Goal: Information Seeking & Learning: Learn about a topic

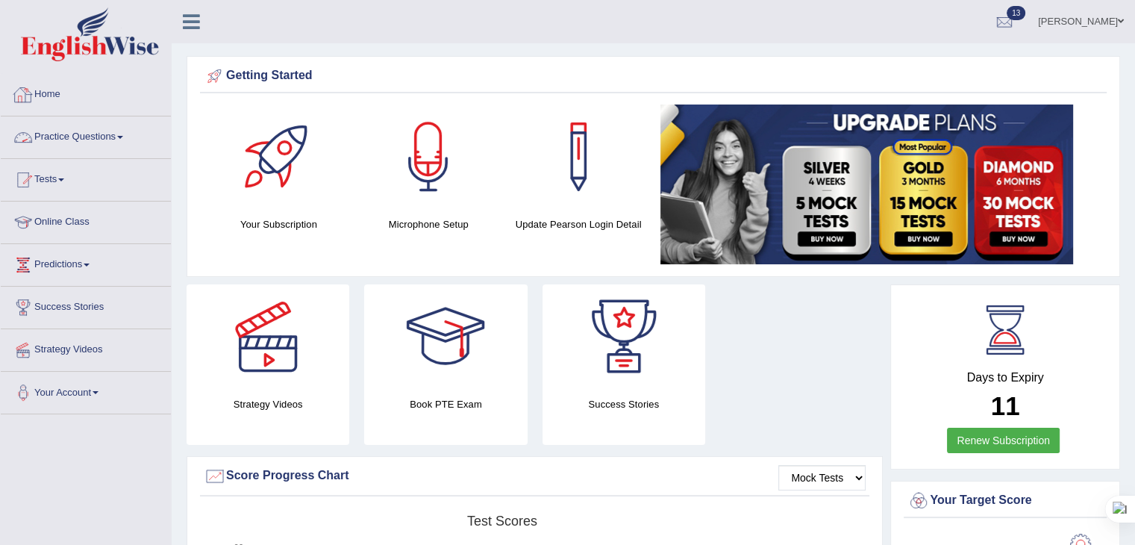
click at [69, 139] on link "Practice Questions" at bounding box center [86, 134] width 170 height 37
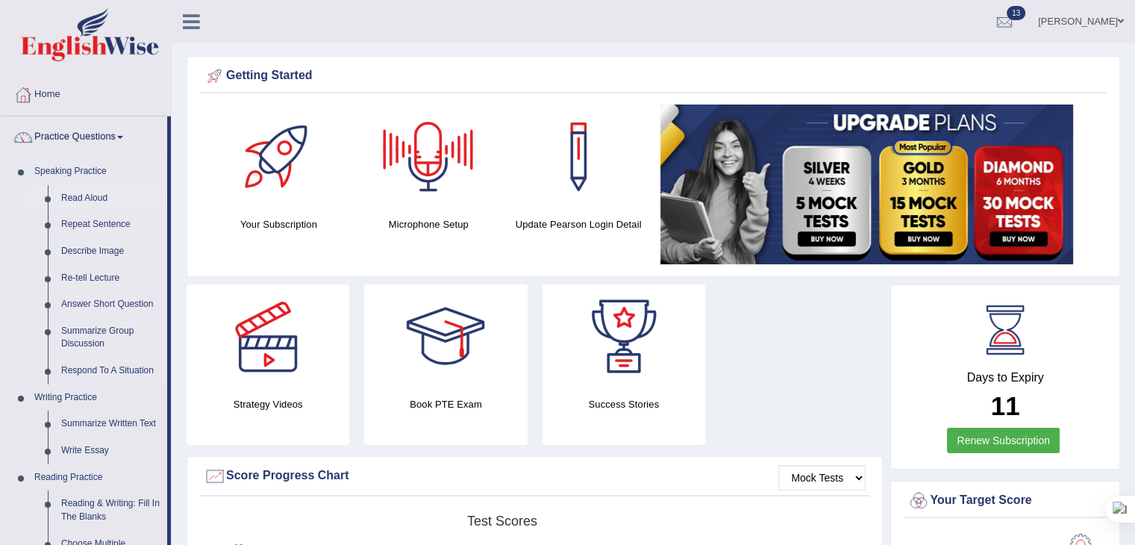
click at [84, 199] on link "Read Aloud" at bounding box center [110, 198] width 113 height 27
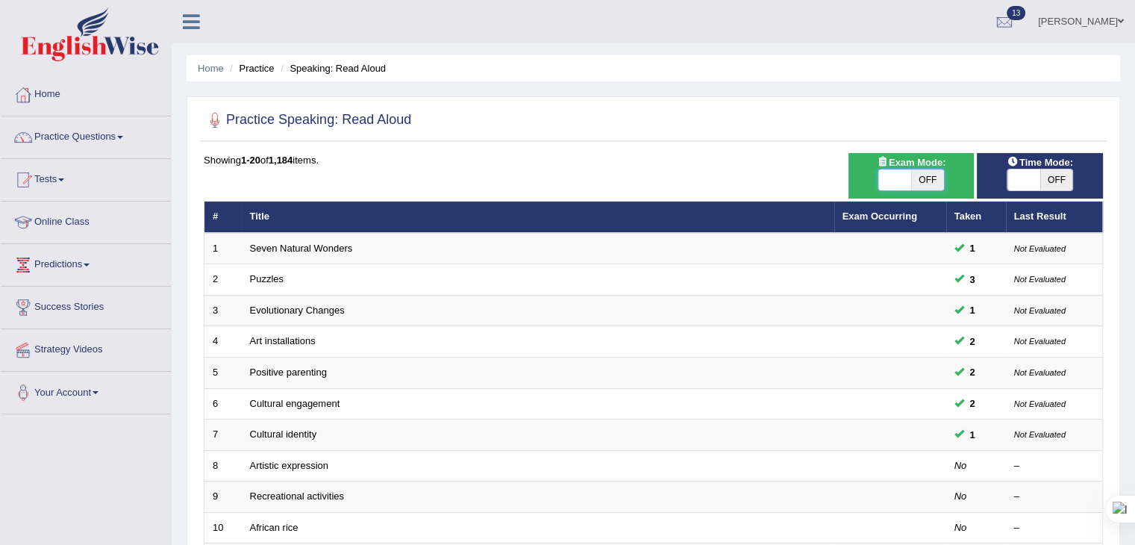
click at [905, 174] on span at bounding box center [894, 179] width 33 height 21
checkbox input "true"
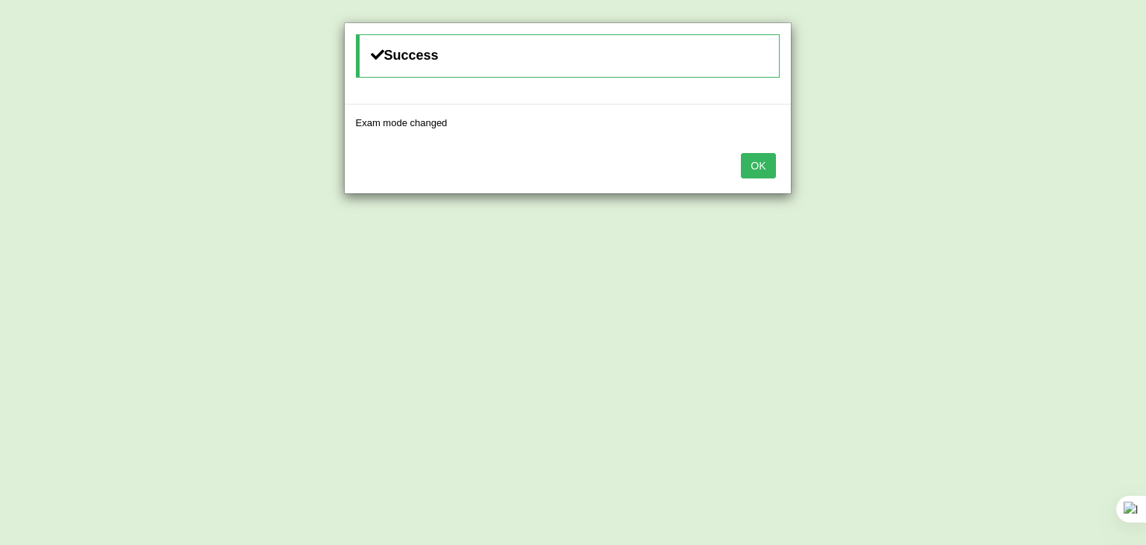
click at [767, 165] on button "OK" at bounding box center [758, 165] width 34 height 25
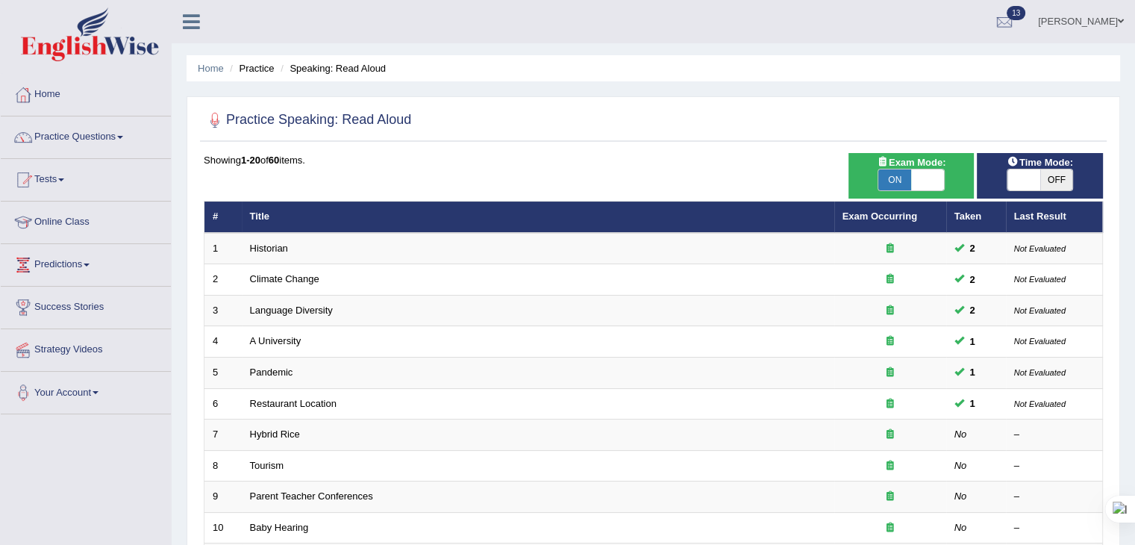
click at [1018, 178] on span at bounding box center [1024, 179] width 33 height 21
checkbox input "true"
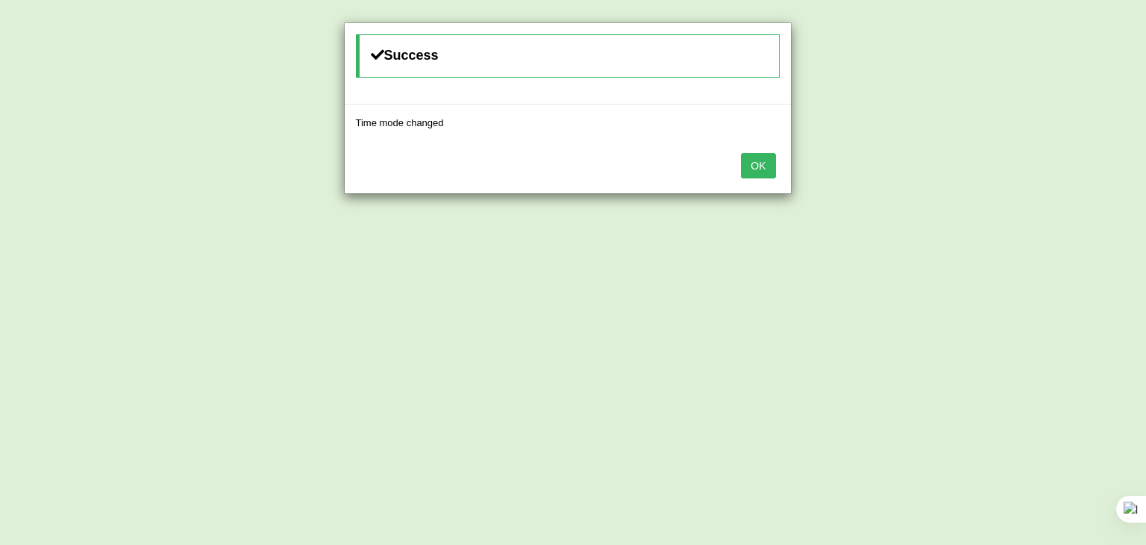
click at [758, 161] on button "OK" at bounding box center [758, 165] width 34 height 25
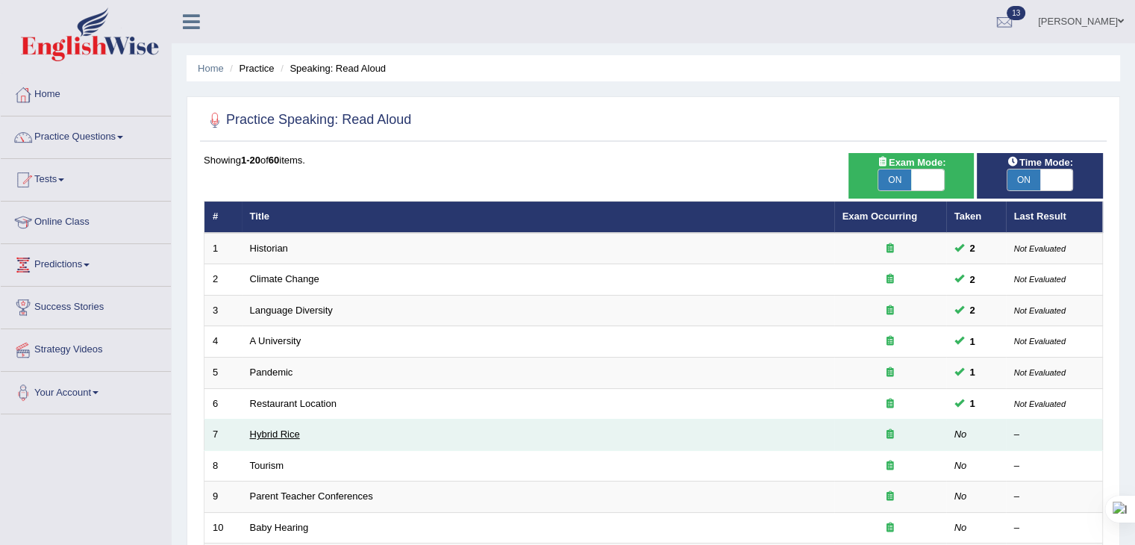
click at [271, 431] on link "Hybrid Rice" at bounding box center [275, 433] width 50 height 11
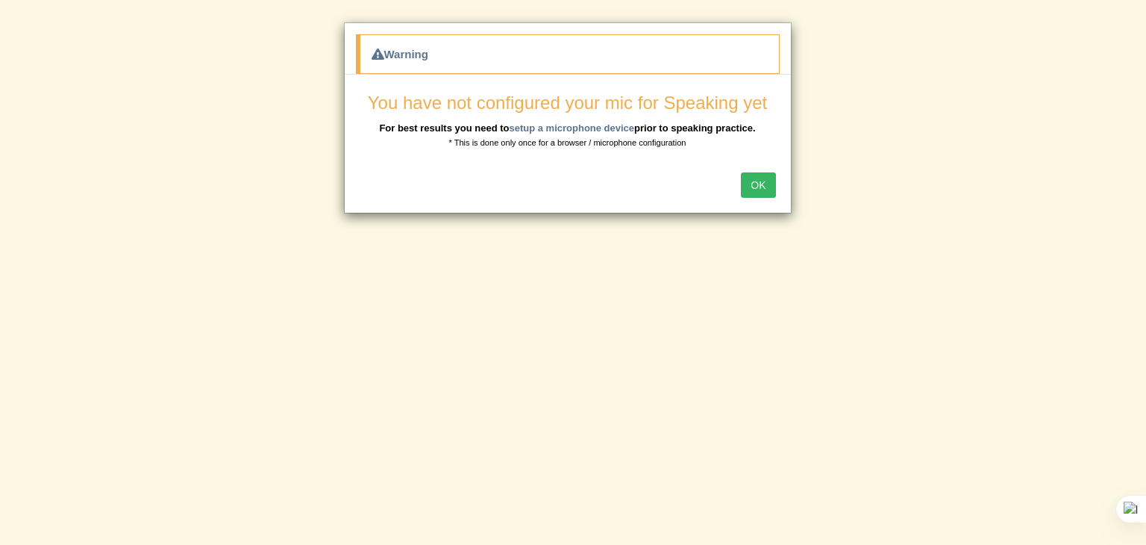
click at [768, 183] on button "OK" at bounding box center [758, 184] width 34 height 25
click at [755, 187] on button "OK" at bounding box center [758, 184] width 34 height 25
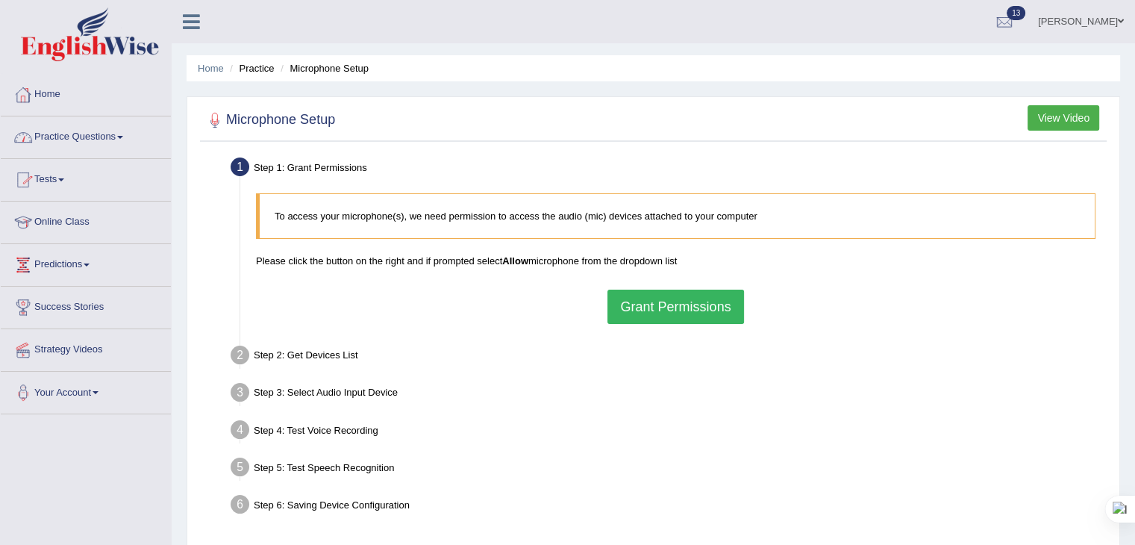
click at [37, 88] on link "Home" at bounding box center [86, 92] width 170 height 37
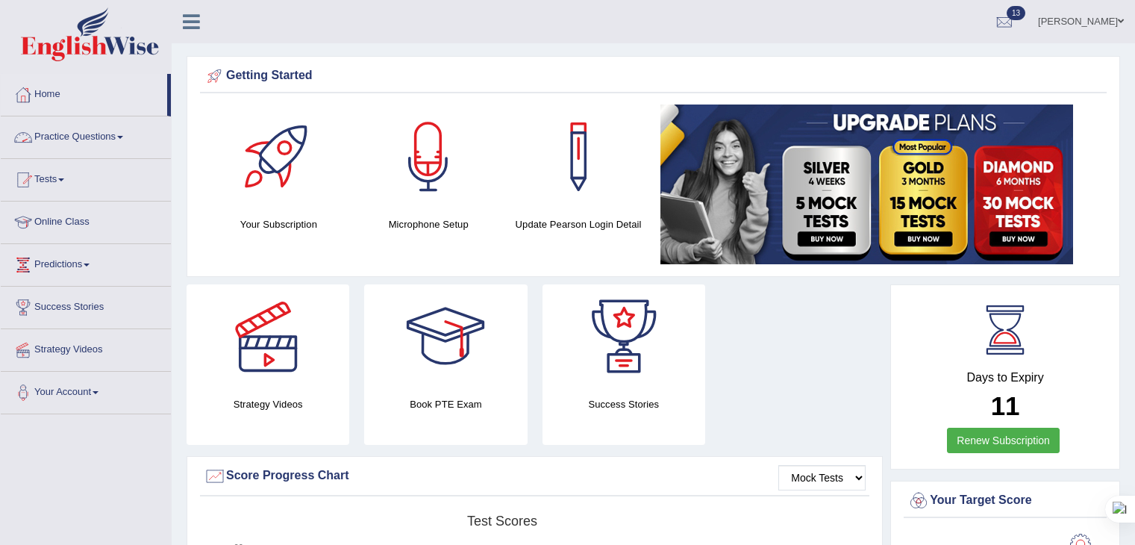
click at [57, 131] on link "Practice Questions" at bounding box center [86, 134] width 170 height 37
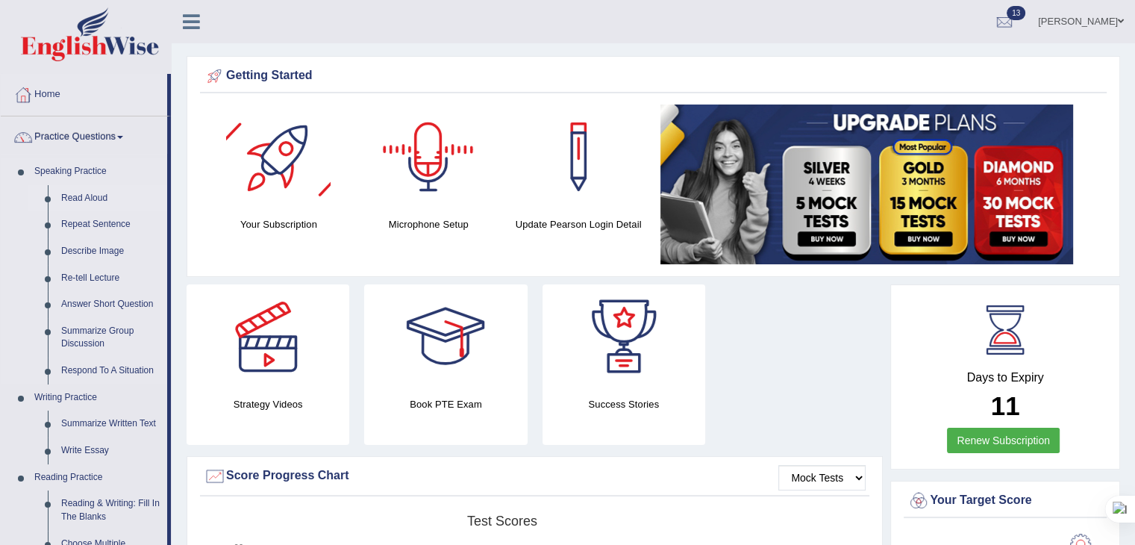
click at [72, 199] on link "Read Aloud" at bounding box center [110, 198] width 113 height 27
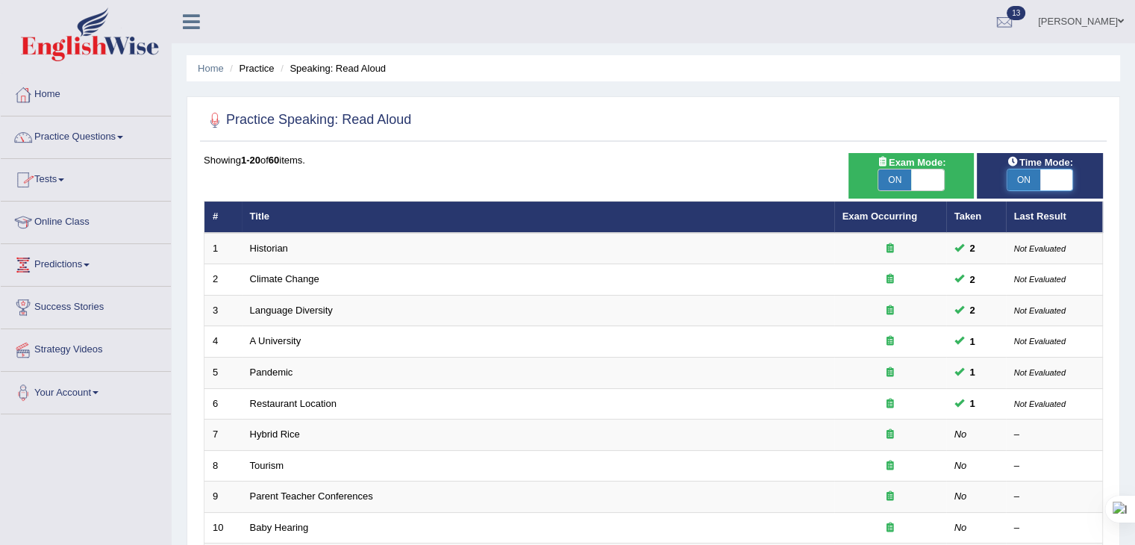
click at [1058, 170] on span at bounding box center [1056, 179] width 33 height 21
checkbox input "false"
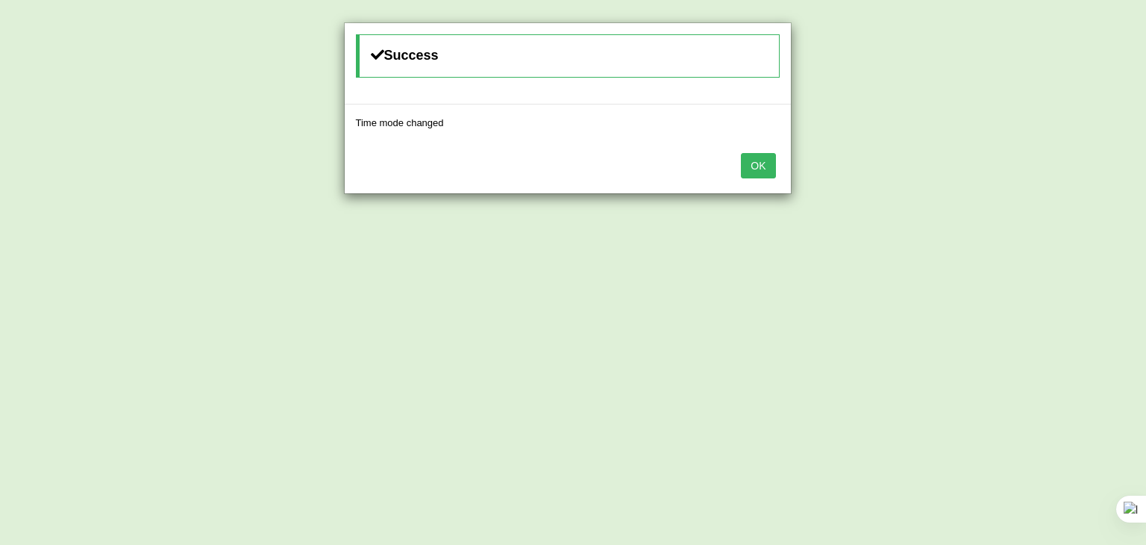
click at [763, 169] on button "OK" at bounding box center [758, 165] width 34 height 25
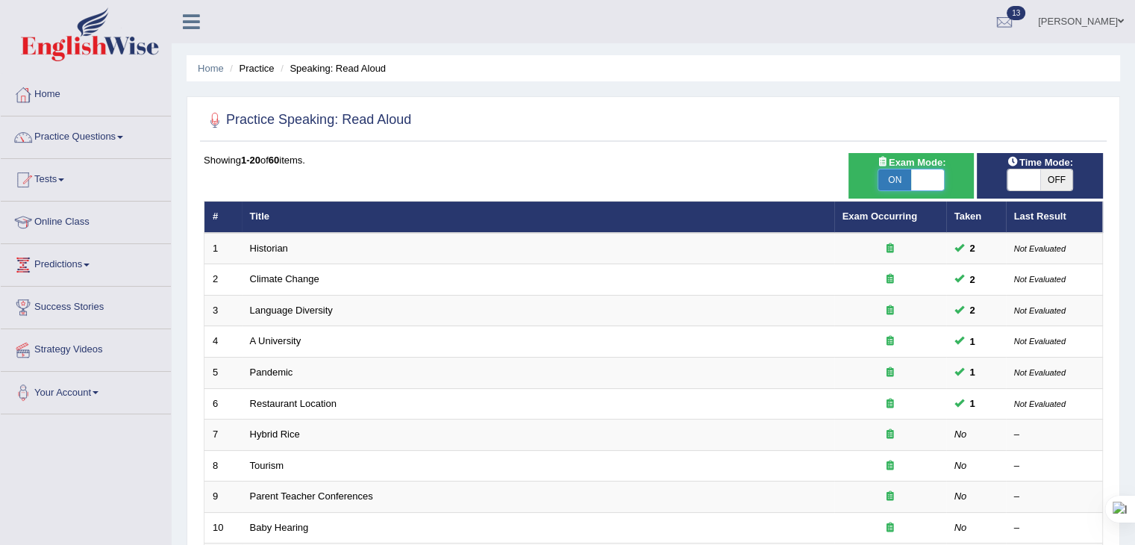
click at [926, 174] on span at bounding box center [927, 179] width 33 height 21
checkbox input "false"
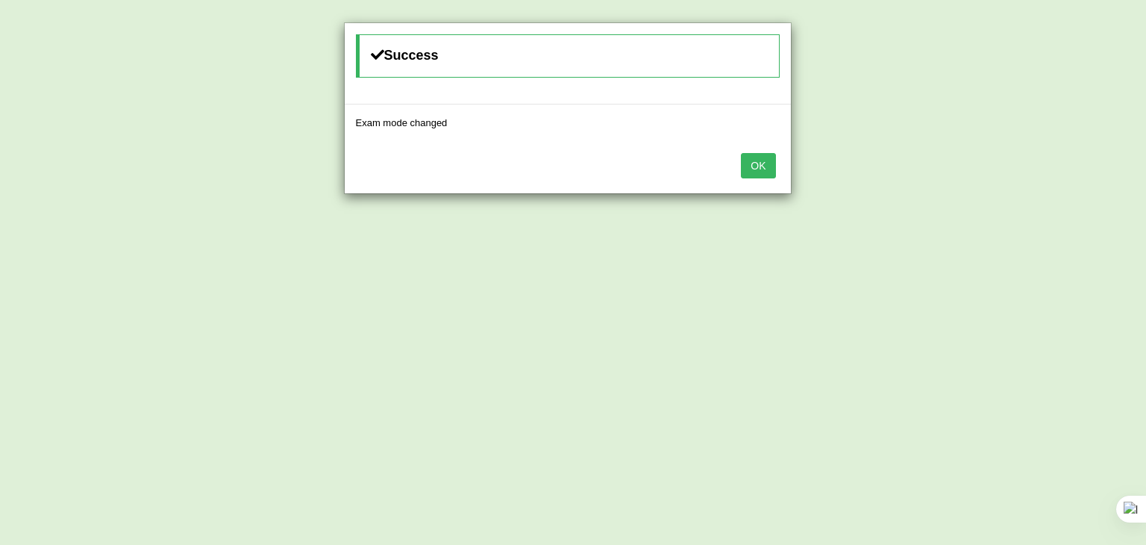
click at [761, 169] on button "OK" at bounding box center [758, 165] width 34 height 25
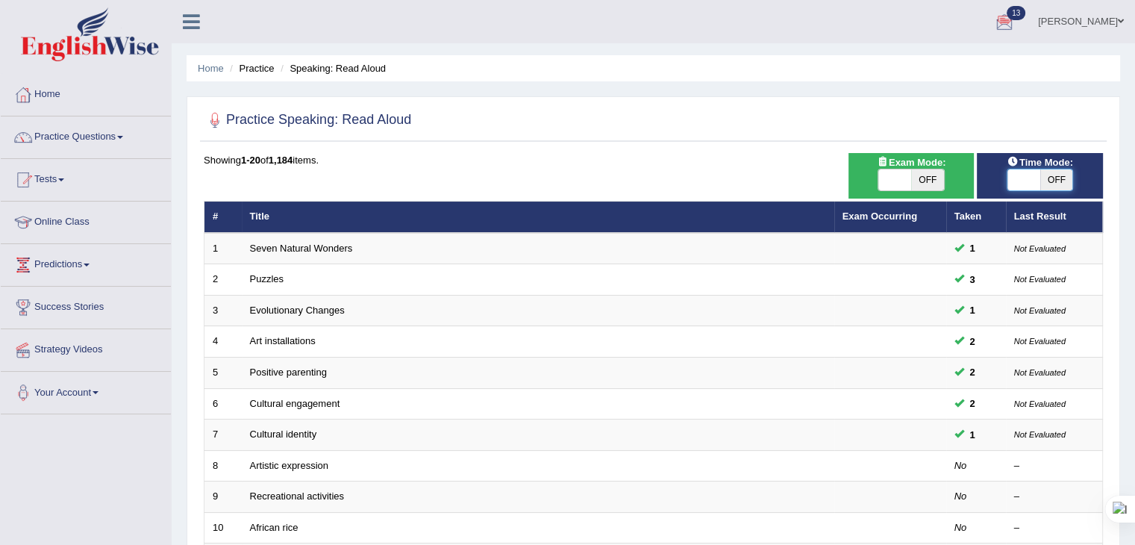
click at [1018, 187] on span at bounding box center [1024, 179] width 33 height 21
click at [1051, 180] on span "OFF" at bounding box center [1056, 179] width 33 height 21
checkbox input "true"
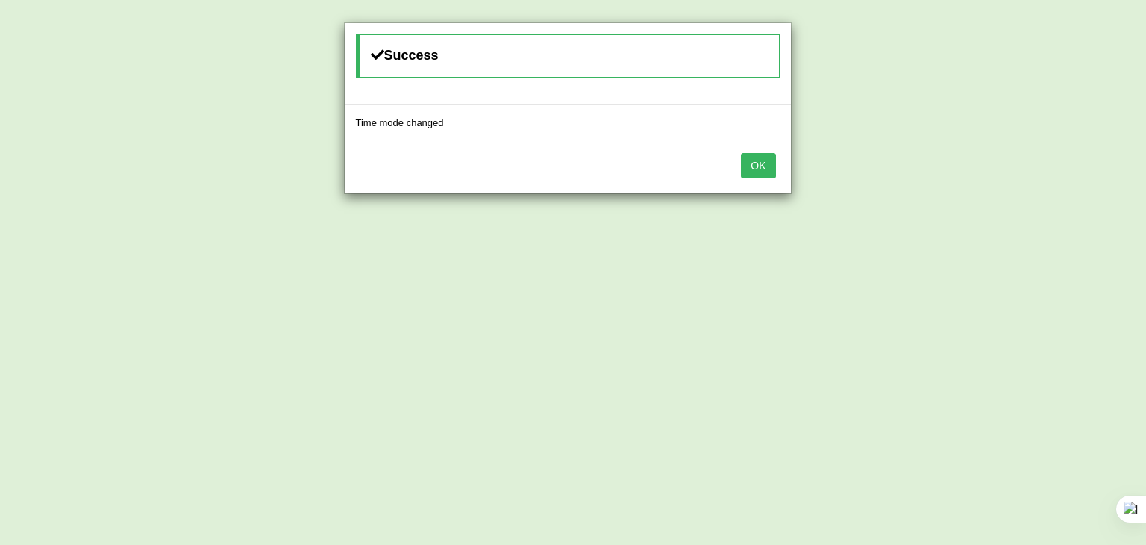
click at [755, 163] on button "OK" at bounding box center [758, 165] width 34 height 25
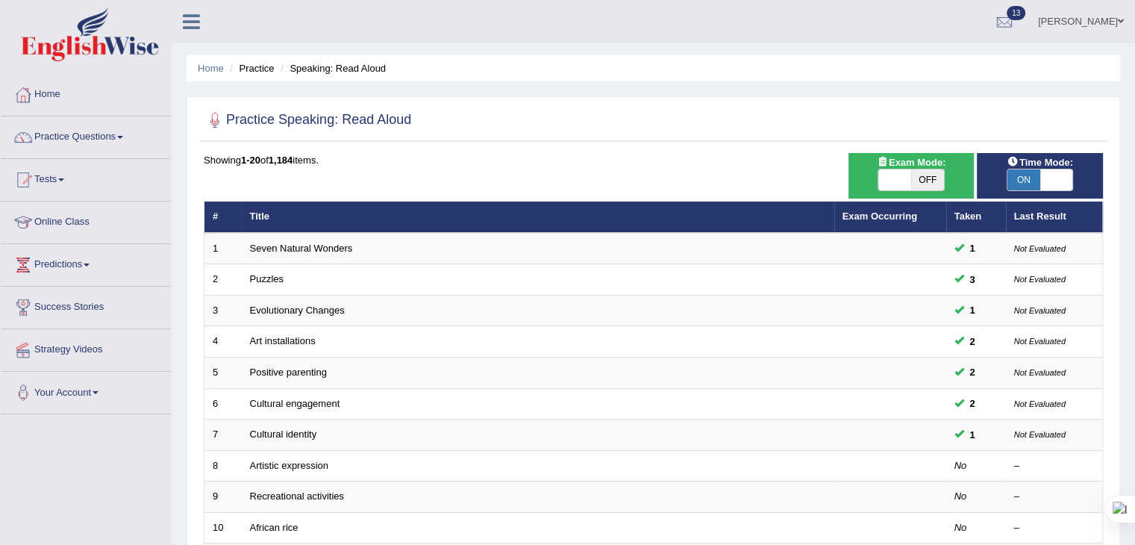
click at [929, 183] on span "OFF" at bounding box center [927, 179] width 33 height 21
checkbox input "true"
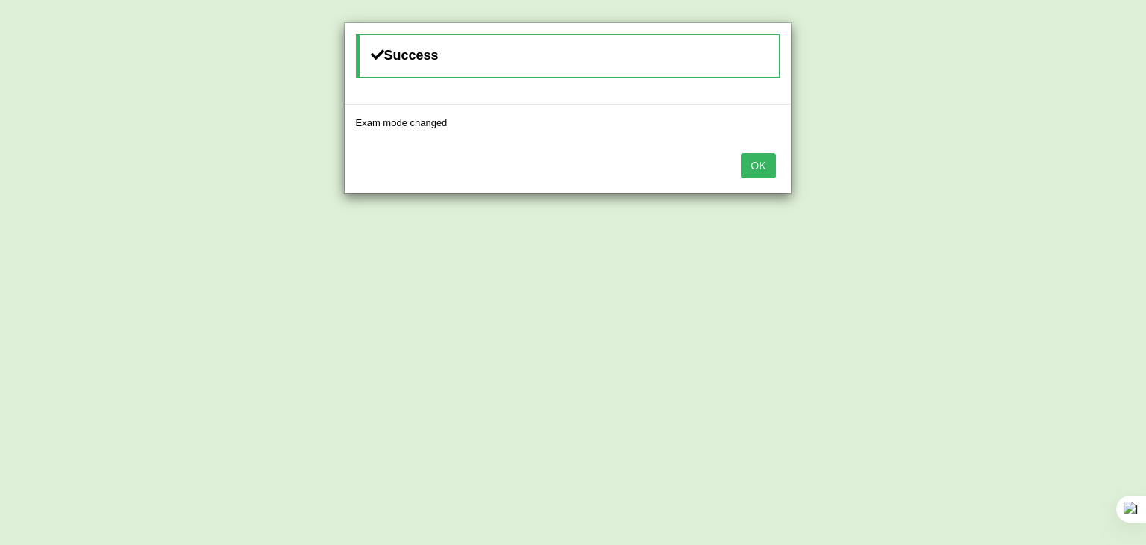
click at [753, 161] on button "OK" at bounding box center [758, 165] width 34 height 25
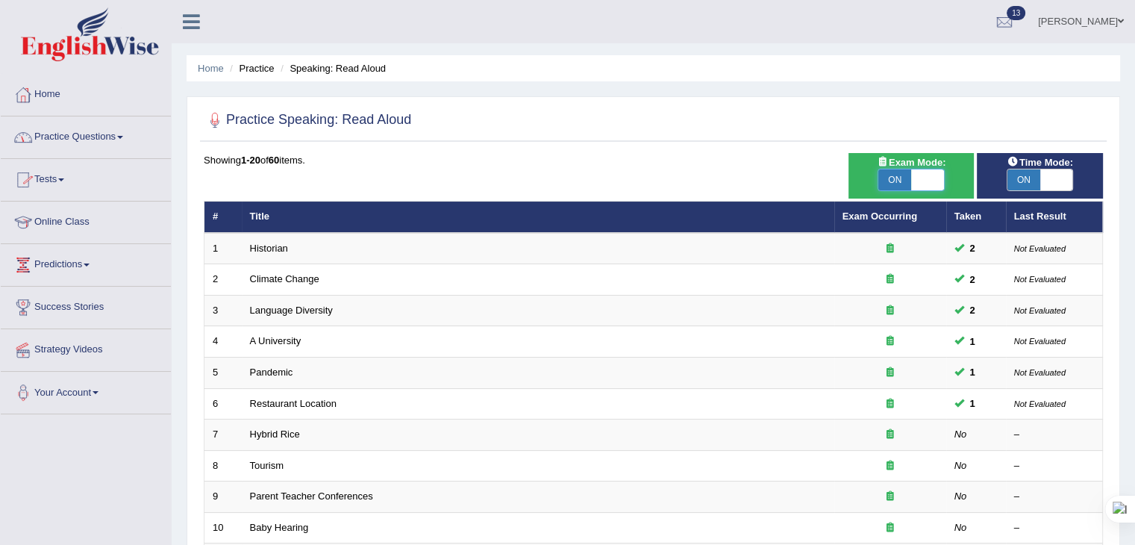
click at [928, 170] on span at bounding box center [927, 179] width 33 height 21
checkbox input "false"
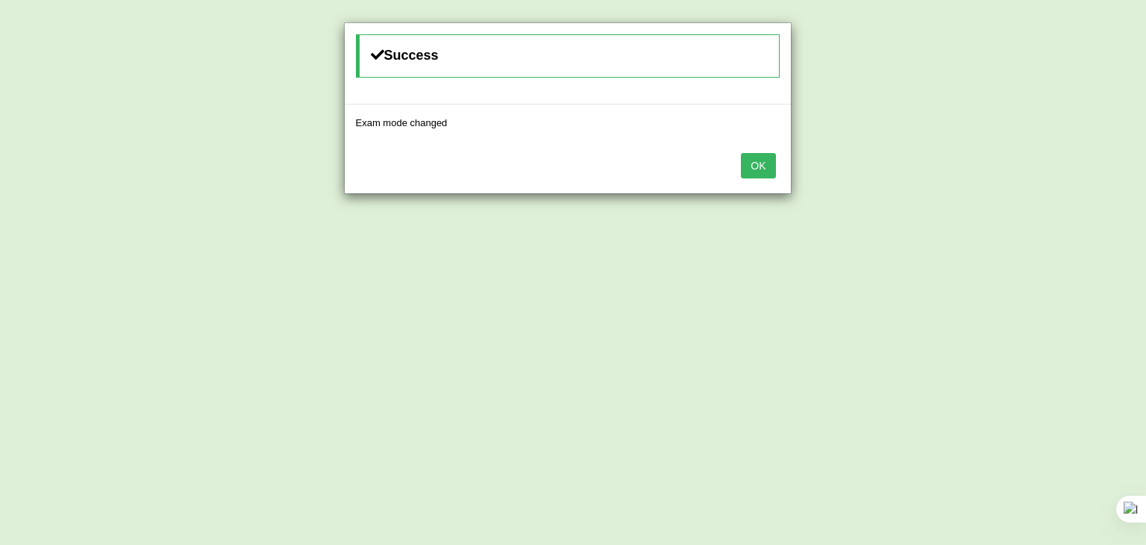
click at [772, 159] on button "OK" at bounding box center [758, 165] width 34 height 25
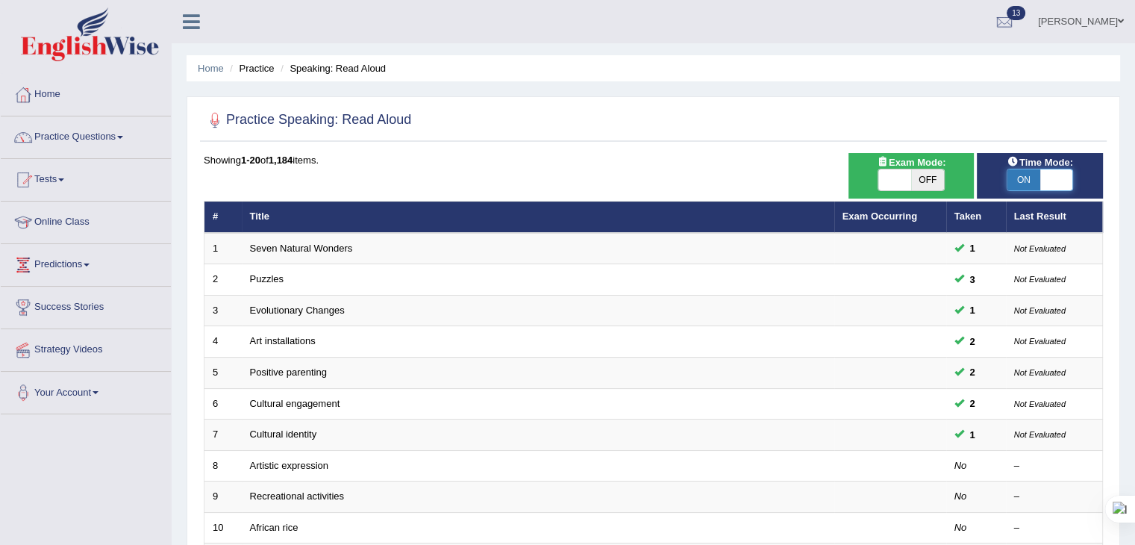
click at [1060, 176] on span at bounding box center [1056, 179] width 33 height 21
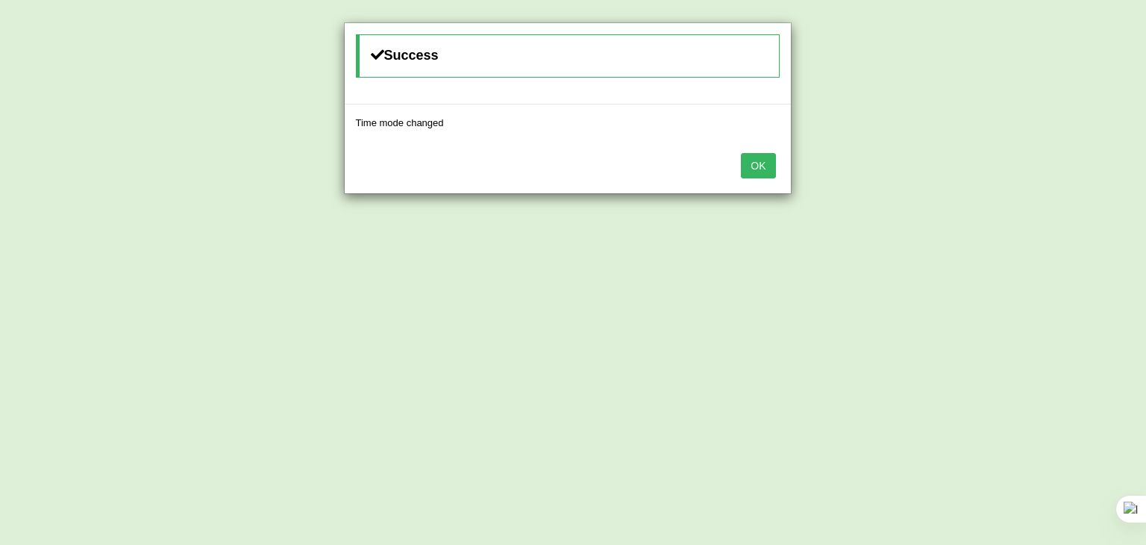
click at [767, 165] on button "OK" at bounding box center [758, 165] width 34 height 25
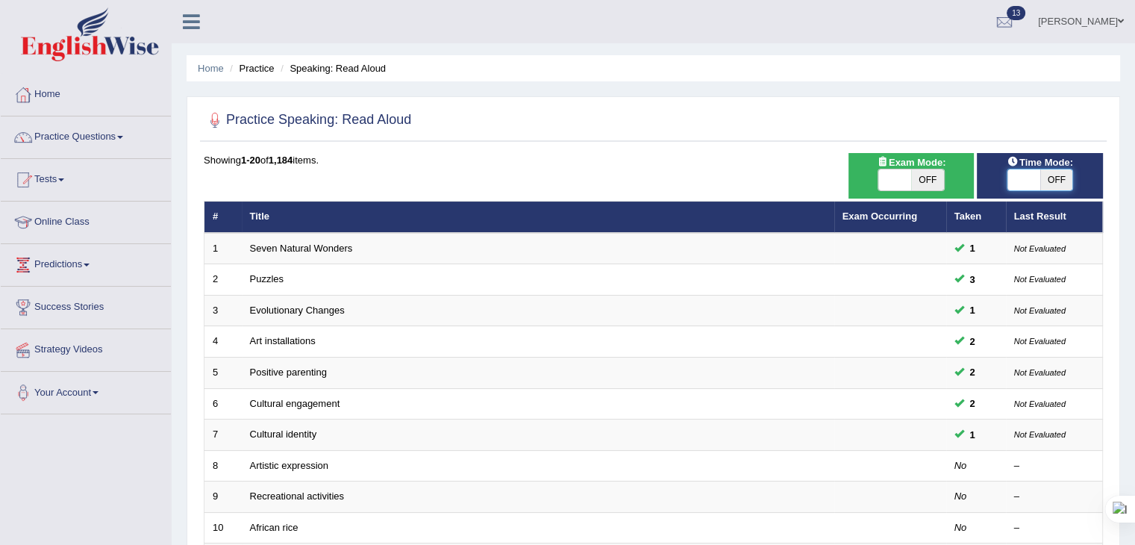
click at [1032, 174] on span at bounding box center [1024, 179] width 33 height 21
click at [1050, 180] on span "OFF" at bounding box center [1056, 179] width 33 height 21
checkbox input "true"
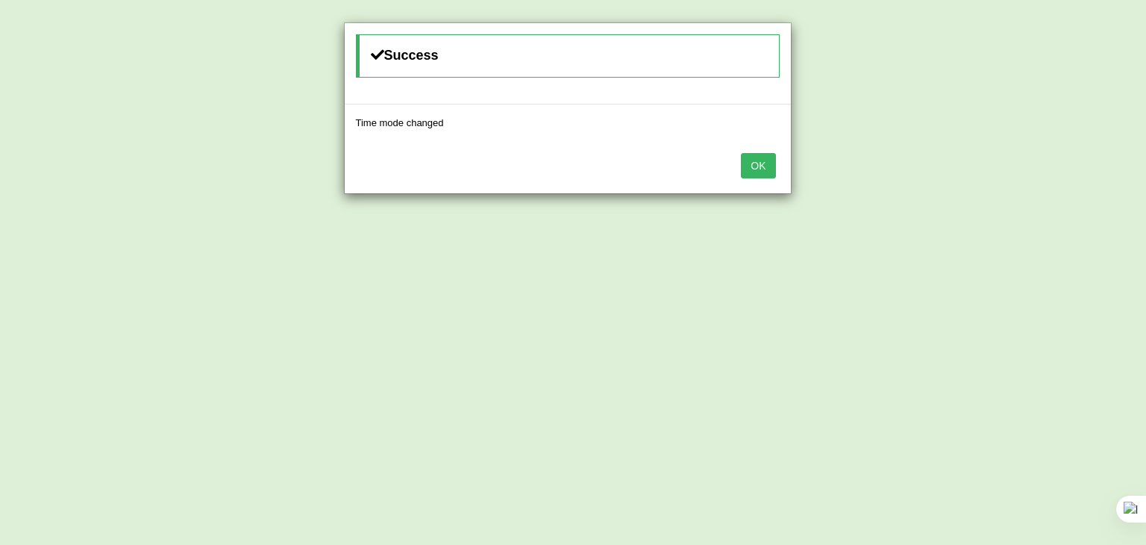
click at [750, 166] on button "OK" at bounding box center [758, 165] width 34 height 25
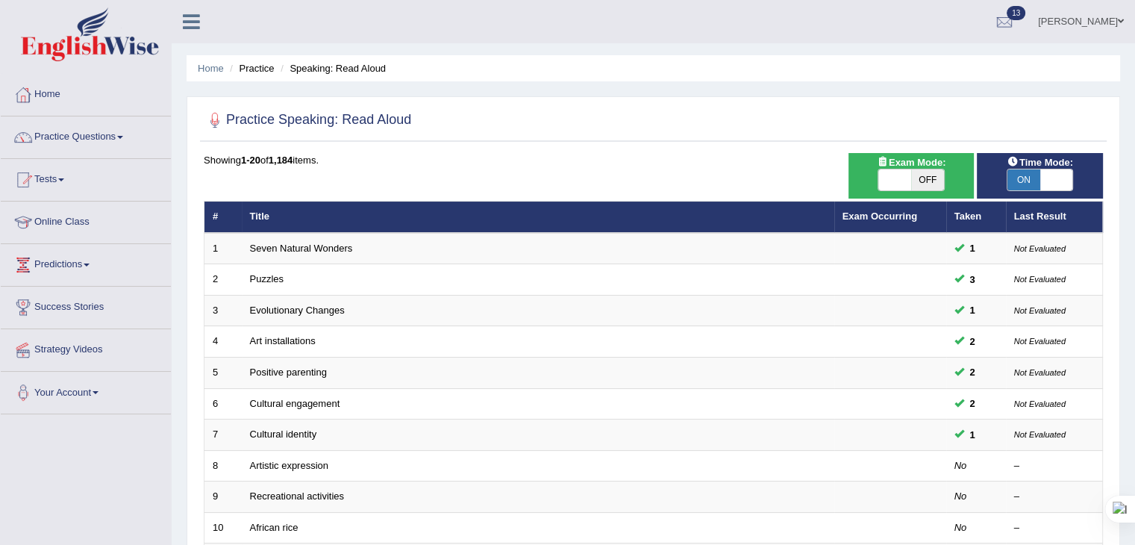
click at [934, 178] on span "OFF" at bounding box center [927, 179] width 33 height 21
checkbox input "true"
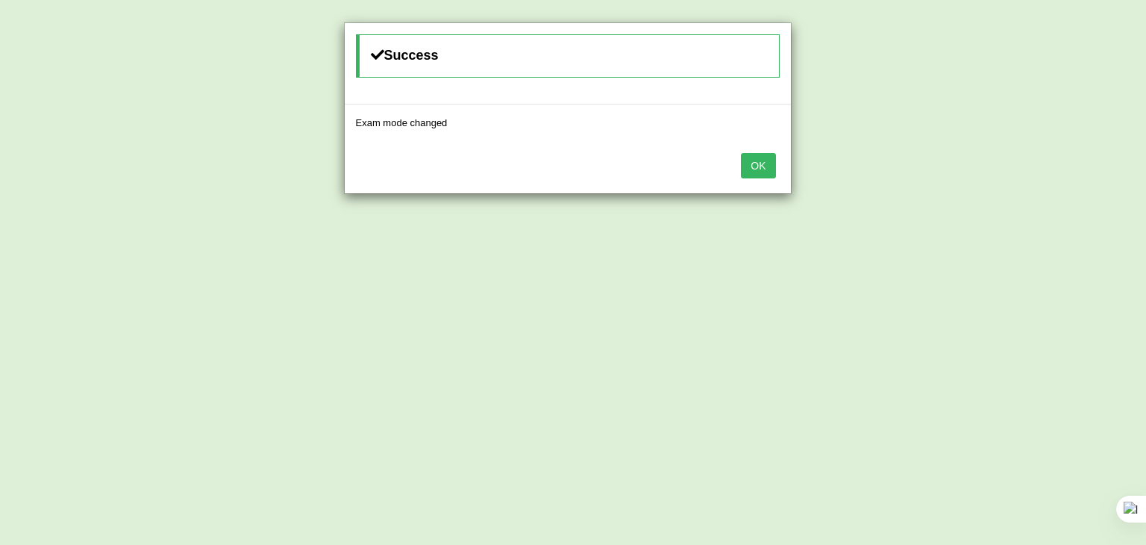
click at [758, 159] on button "OK" at bounding box center [758, 165] width 34 height 25
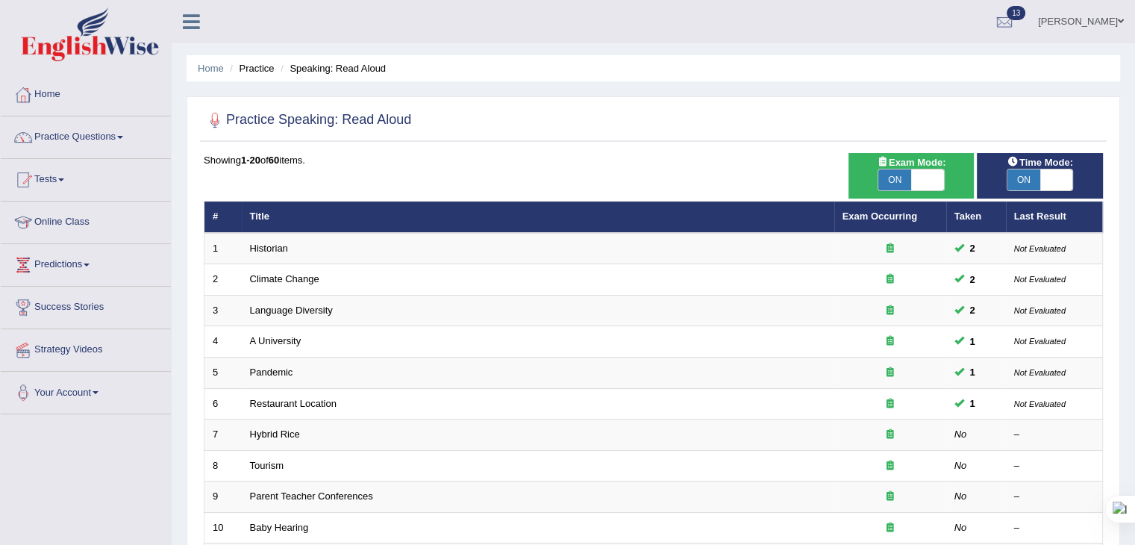
click at [1098, 19] on link "Mona shrestha" at bounding box center [1081, 19] width 108 height 39
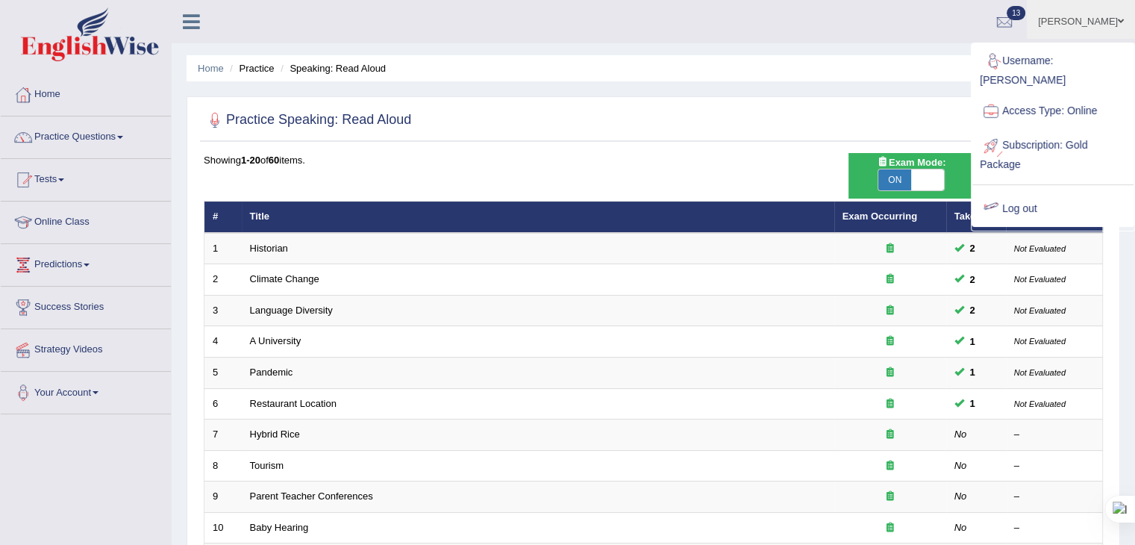
click at [1028, 193] on link "Log out" at bounding box center [1053, 209] width 161 height 34
